Goal: Task Accomplishment & Management: Manage account settings

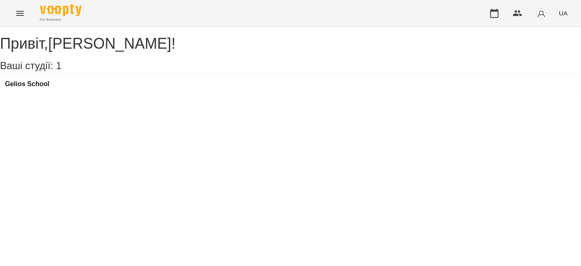
click at [23, 14] on icon "Menu" at bounding box center [20, 13] width 10 height 10
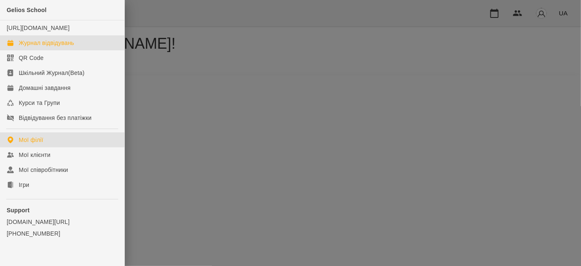
click at [49, 47] on div "Журнал відвідувань" at bounding box center [46, 43] width 55 height 8
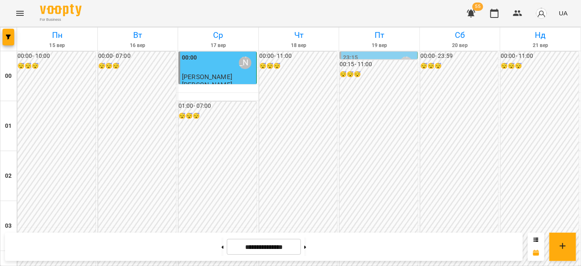
scroll to position [719, 0]
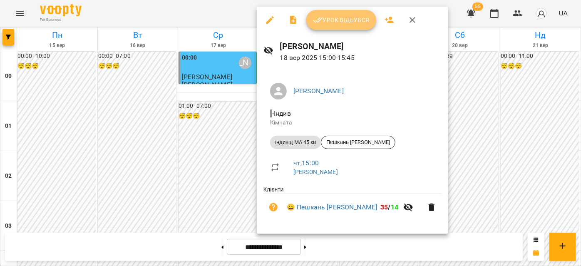
click at [333, 15] on span "Урок відбувся" at bounding box center [341, 20] width 57 height 10
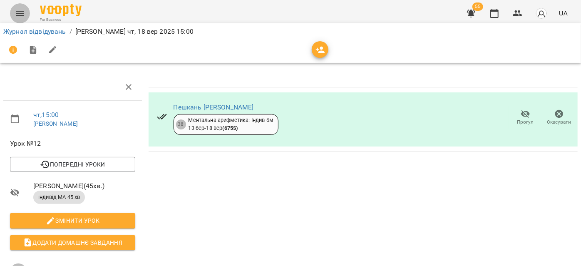
click at [20, 15] on icon "Menu" at bounding box center [19, 13] width 7 height 5
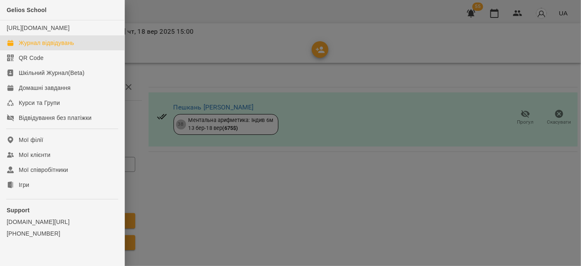
click at [35, 47] on div "Журнал відвідувань" at bounding box center [46, 43] width 55 height 8
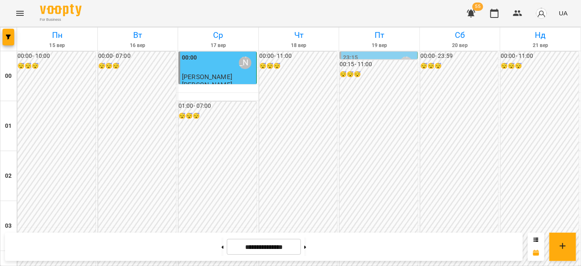
scroll to position [756, 0]
